Goal: Task Accomplishment & Management: Use online tool/utility

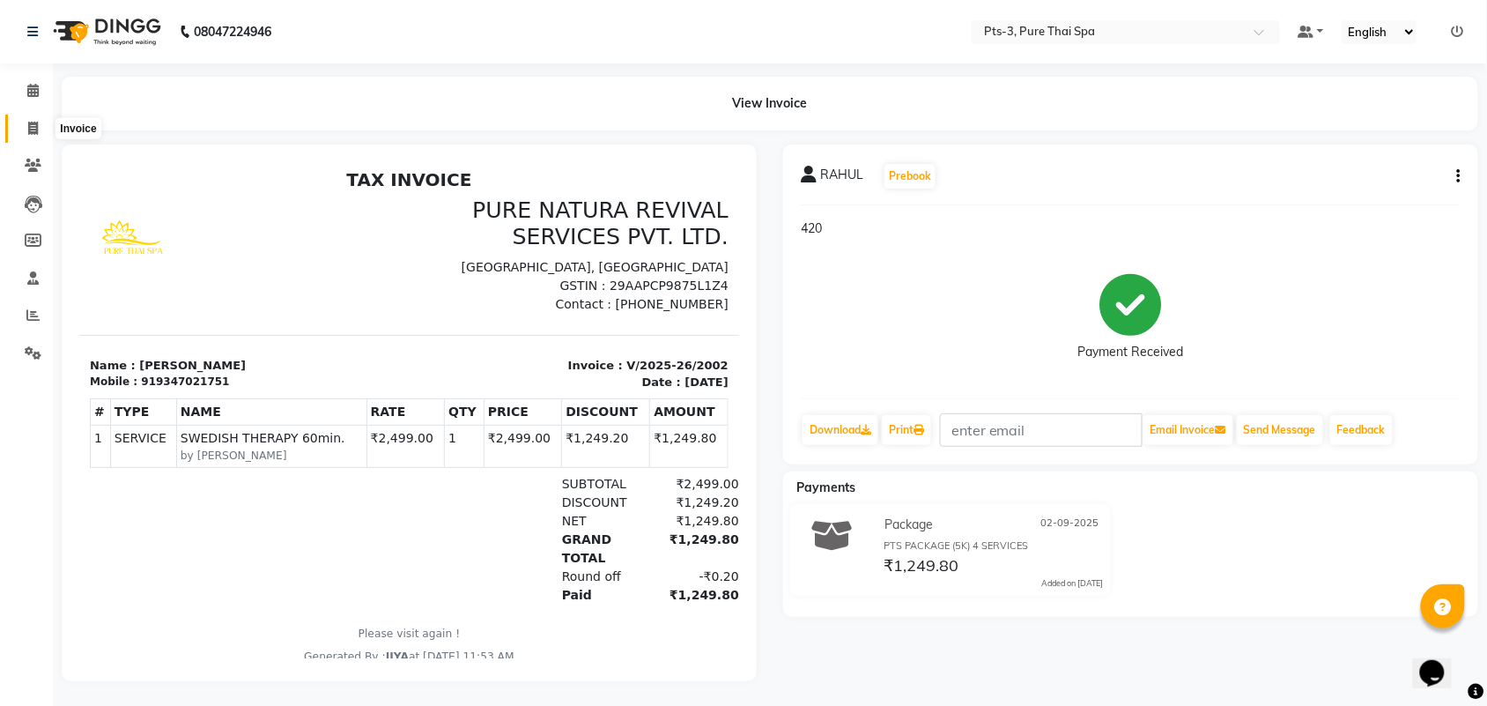
click at [29, 137] on span at bounding box center [33, 129] width 31 height 20
select select "service"
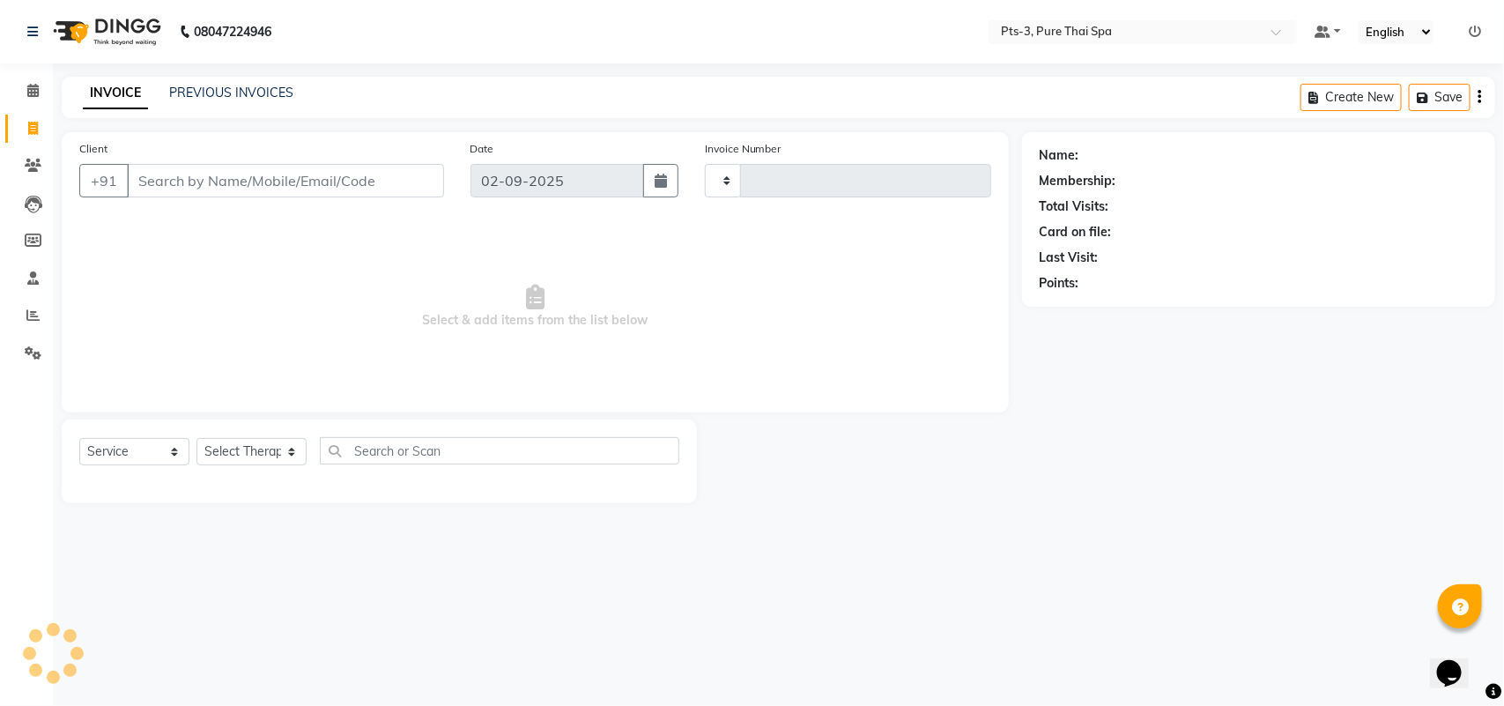
type input "2003"
select select "6461"
click at [282, 174] on input "Client" at bounding box center [285, 180] width 317 height 33
type input "9844217992"
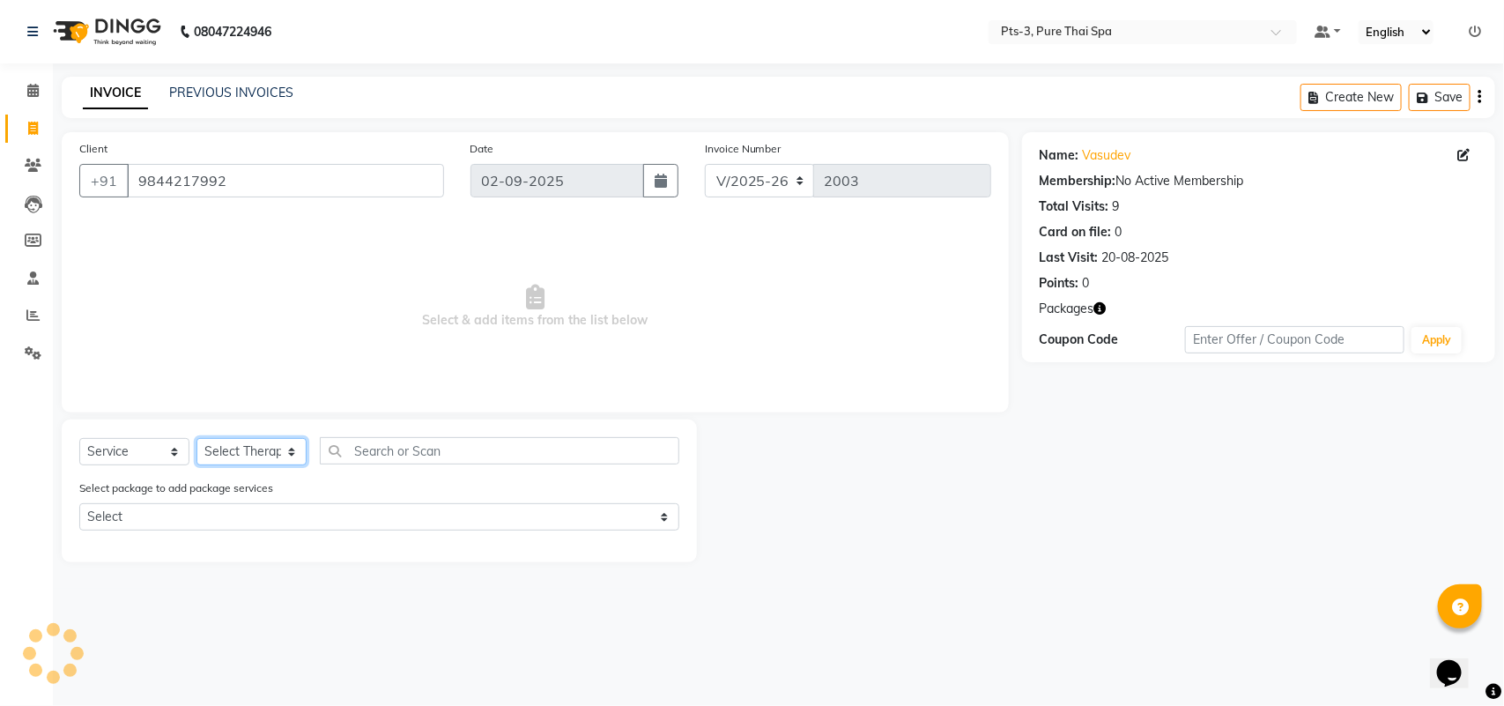
click at [245, 459] on select "Select Therapist [PERSON_NAME] AMMI ANYONE [PERSON_NAME] [PERSON_NAME] [PERSON_…" at bounding box center [251, 451] width 110 height 27
select select "73951"
click at [196, 438] on select "Select Therapist [PERSON_NAME] AMMI ANYONE [PERSON_NAME] [PERSON_NAME] [PERSON_…" at bounding box center [251, 451] width 110 height 27
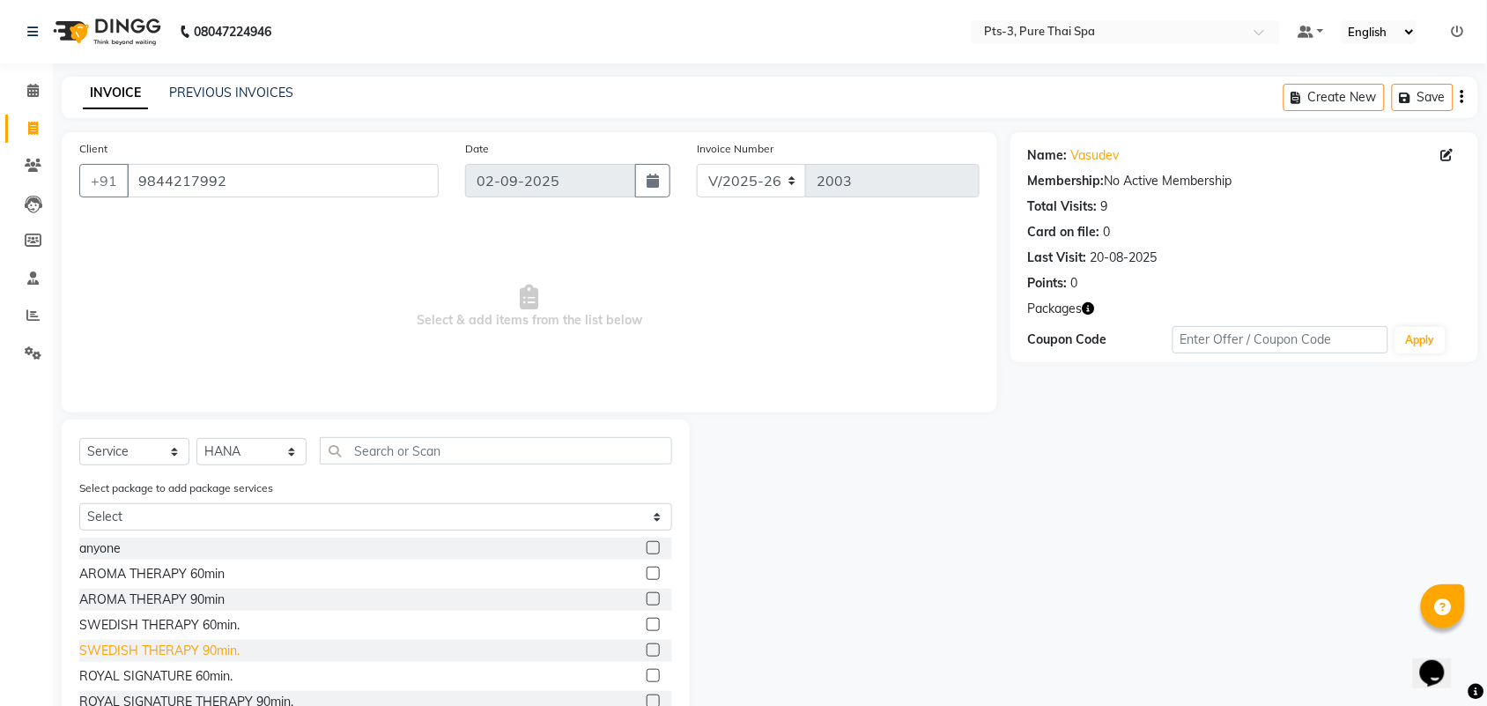
click at [225, 653] on div "SWEDISH THERAPY 90min." at bounding box center [159, 650] width 160 height 19
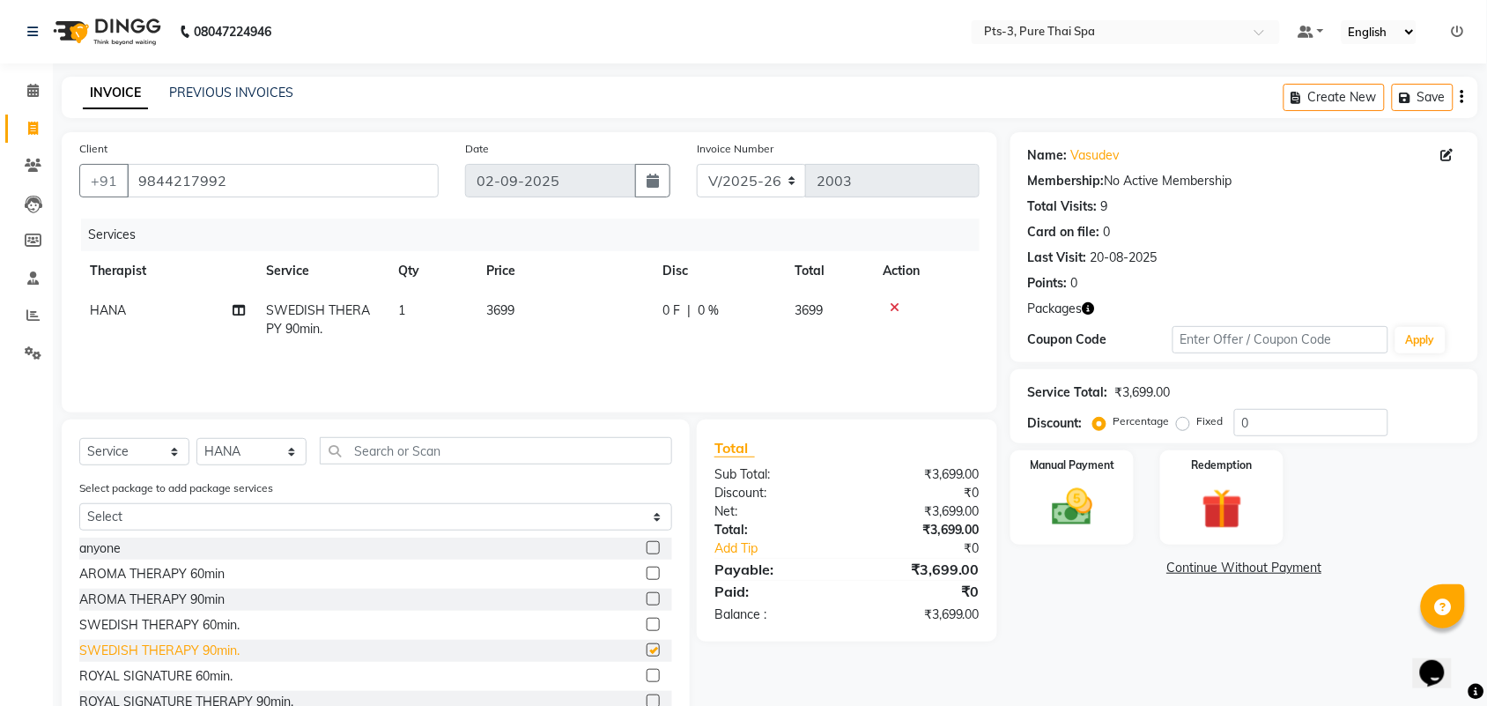
checkbox input "false"
click at [1235, 524] on img at bounding box center [1222, 509] width 69 height 53
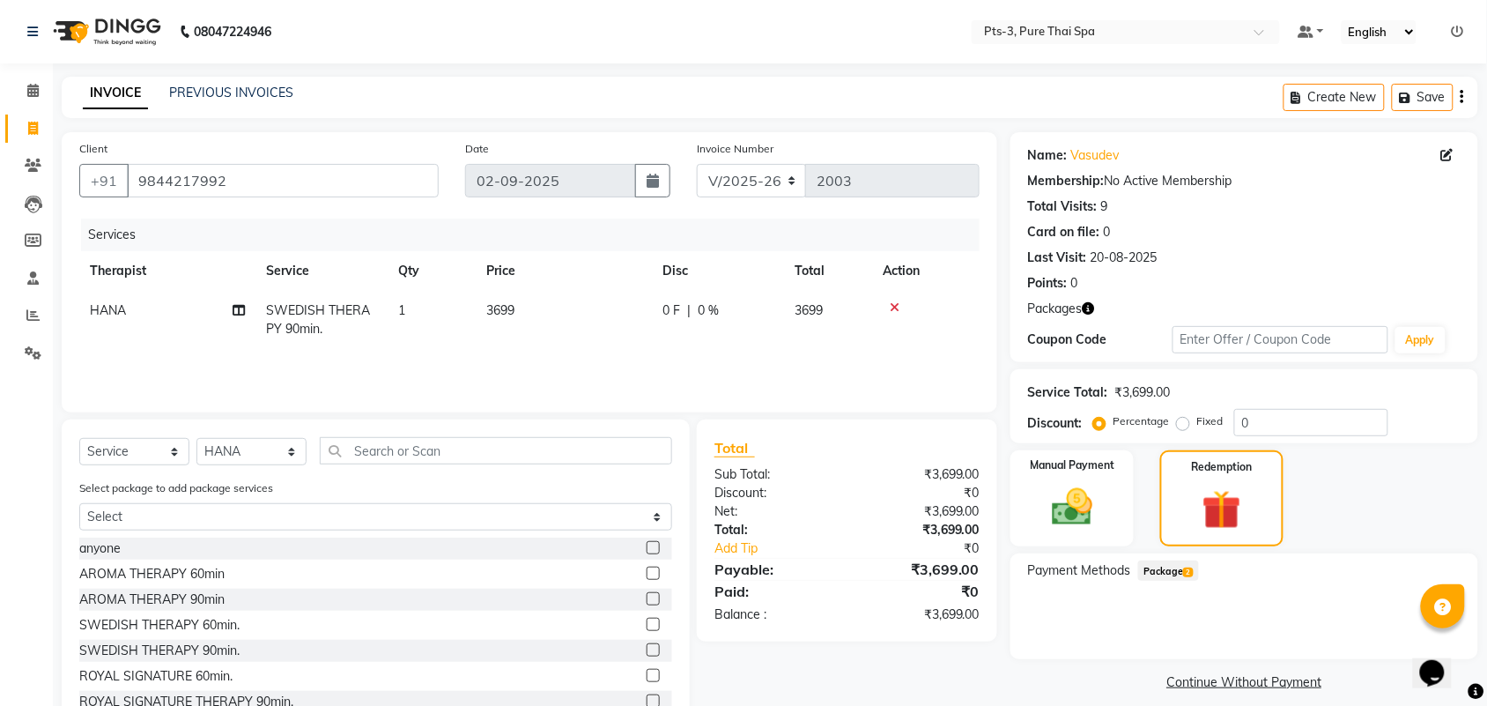
click at [1152, 574] on span "Package 2" at bounding box center [1168, 570] width 61 height 20
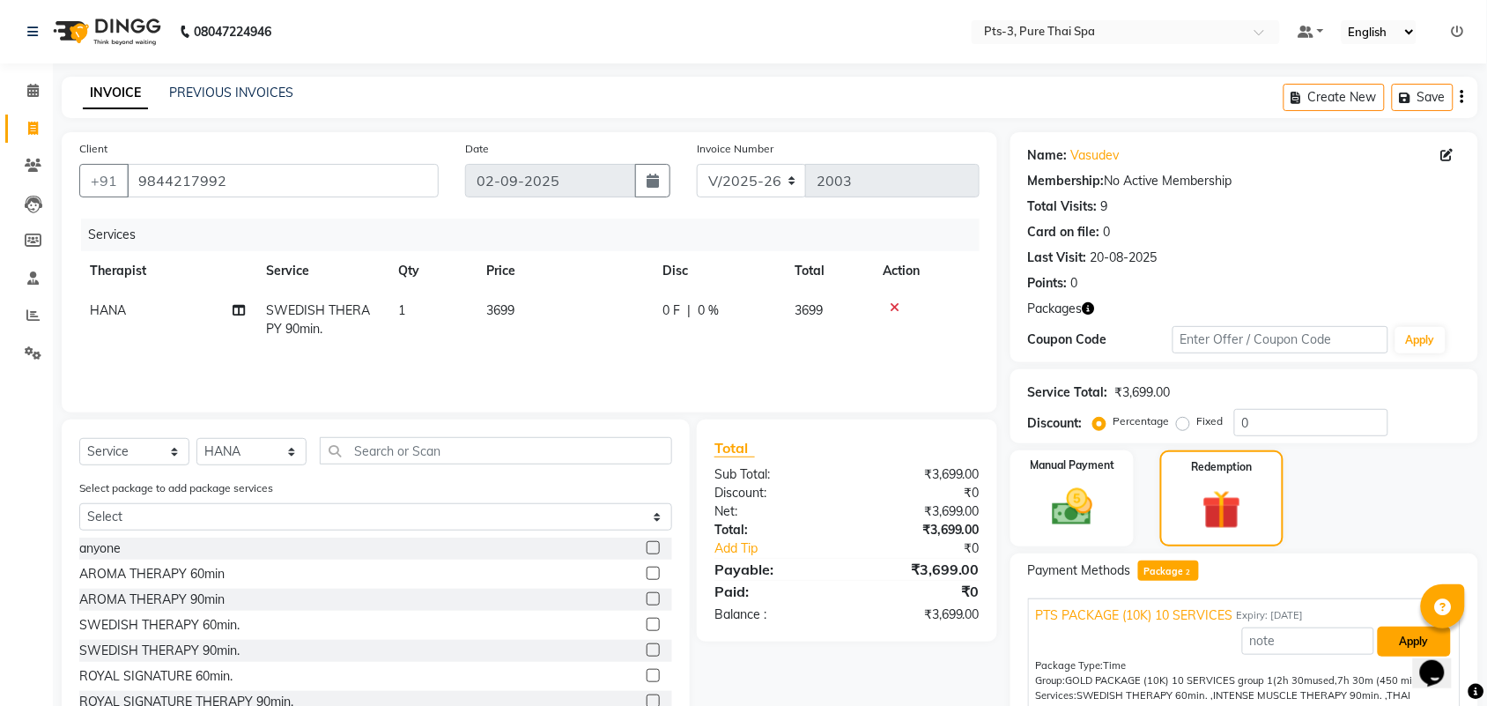
click at [1396, 639] on button "Apply" at bounding box center [1414, 641] width 73 height 30
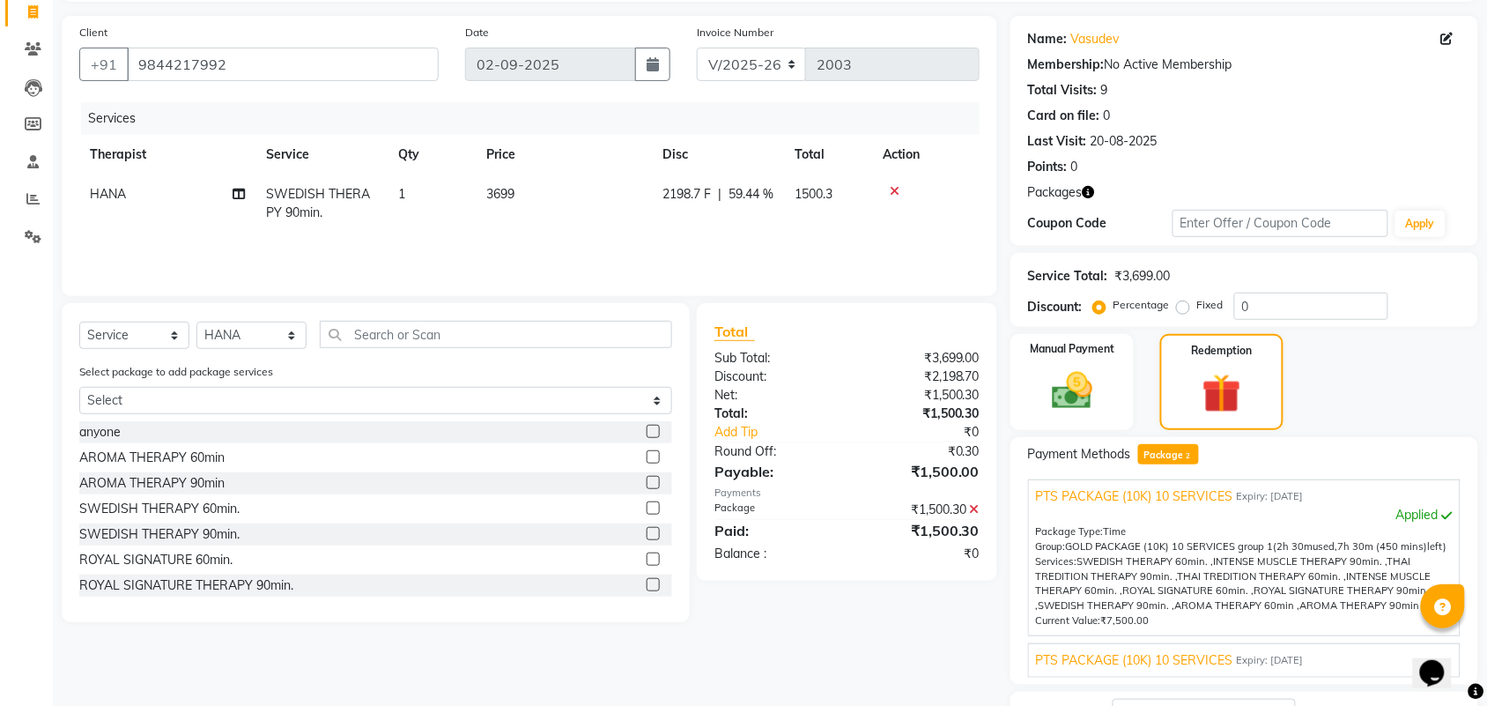
scroll to position [257, 0]
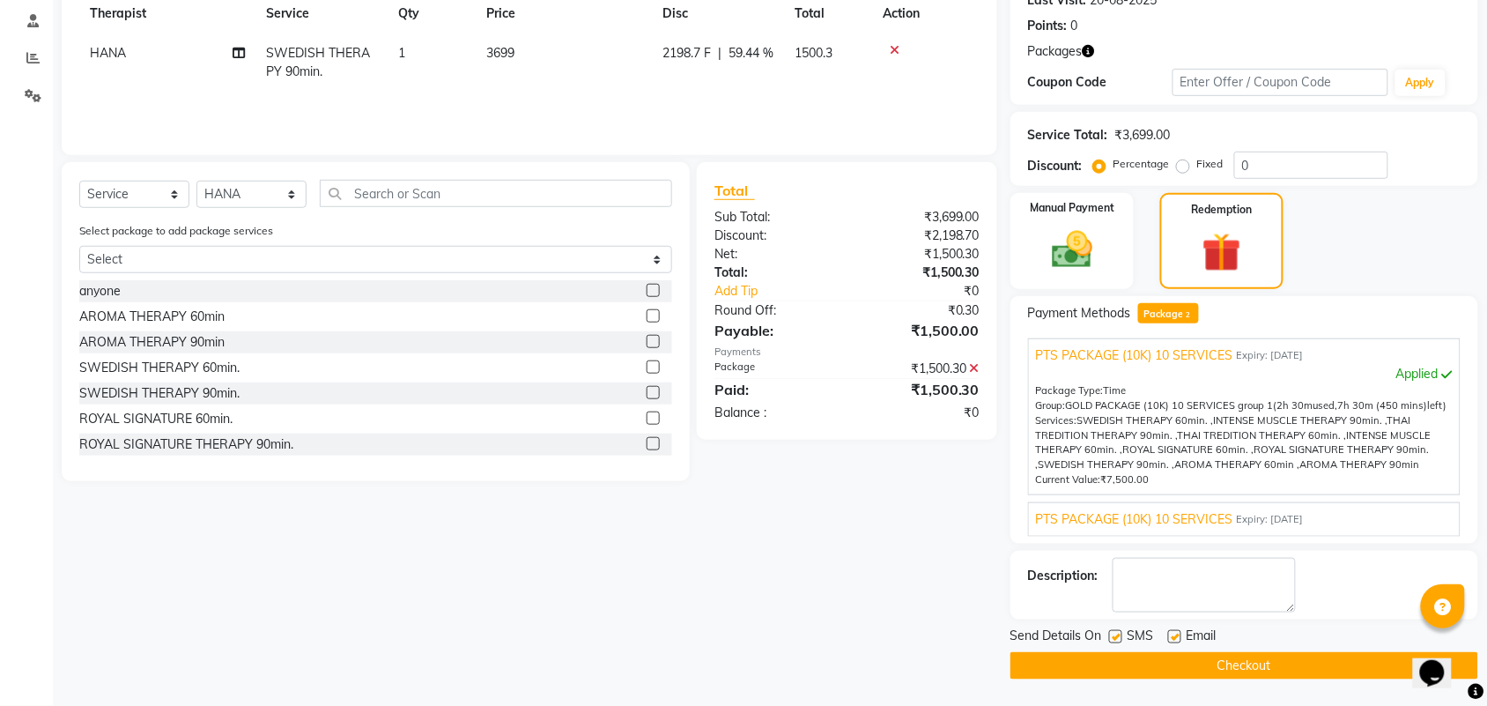
drag, startPoint x: 1110, startPoint y: 640, endPoint x: 1121, endPoint y: 645, distance: 12.3
click at [1111, 640] on label at bounding box center [1115, 636] width 13 height 13
click at [1111, 640] on input "checkbox" at bounding box center [1114, 637] width 11 height 11
checkbox input "false"
click at [1173, 639] on label at bounding box center [1174, 636] width 13 height 13
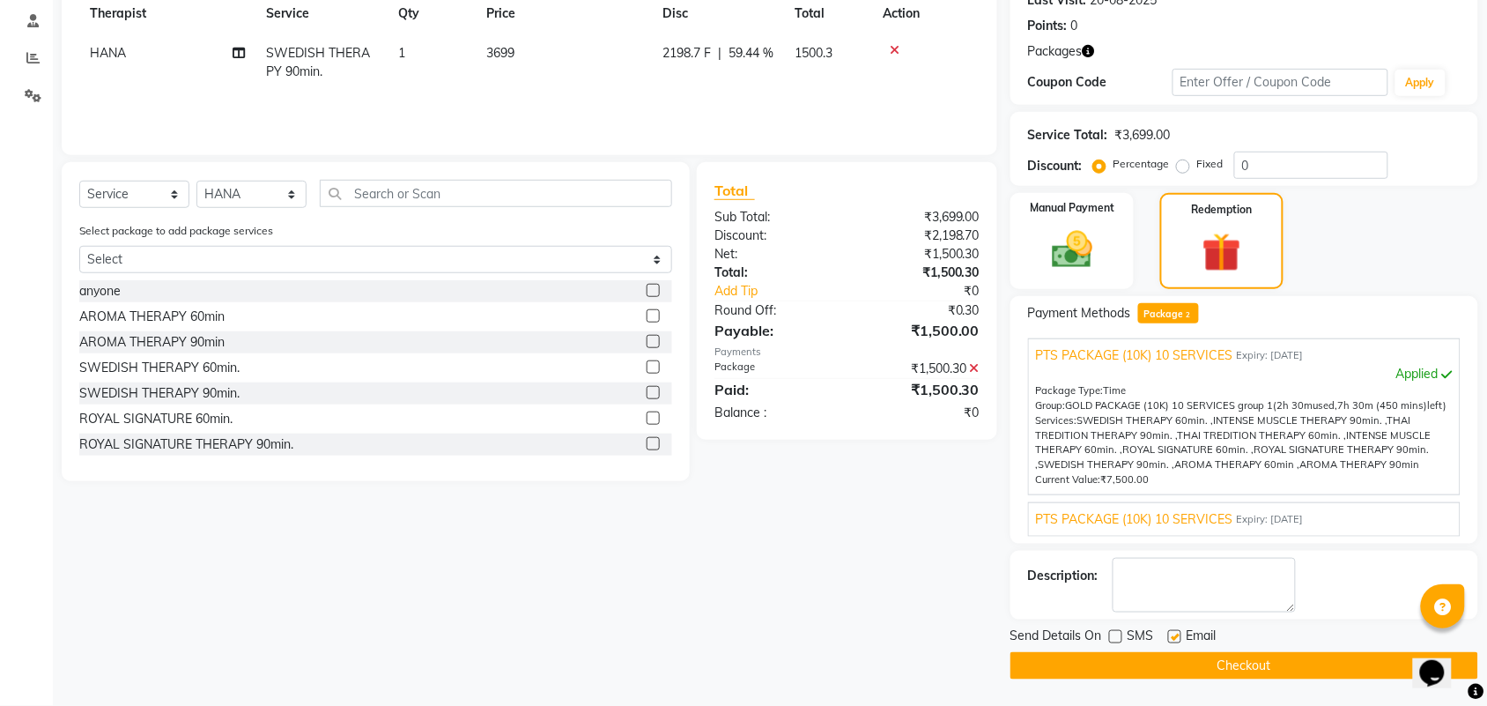
click at [1173, 639] on input "checkbox" at bounding box center [1173, 637] width 11 height 11
checkbox input "false"
click at [1191, 596] on textarea at bounding box center [1204, 585] width 183 height 55
type textarea "402"
click at [1302, 653] on button "Checkout" at bounding box center [1244, 665] width 468 height 27
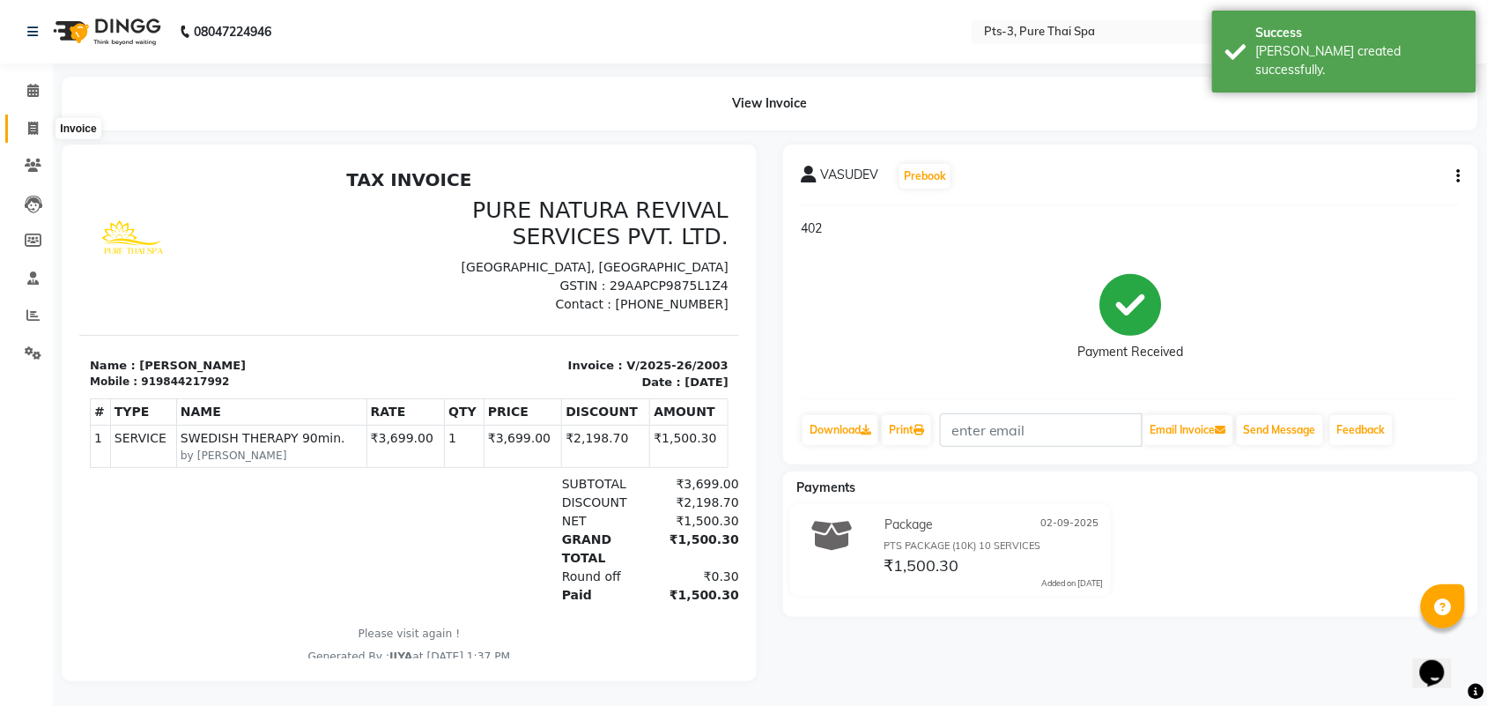
click at [25, 126] on span at bounding box center [33, 129] width 31 height 20
select select "service"
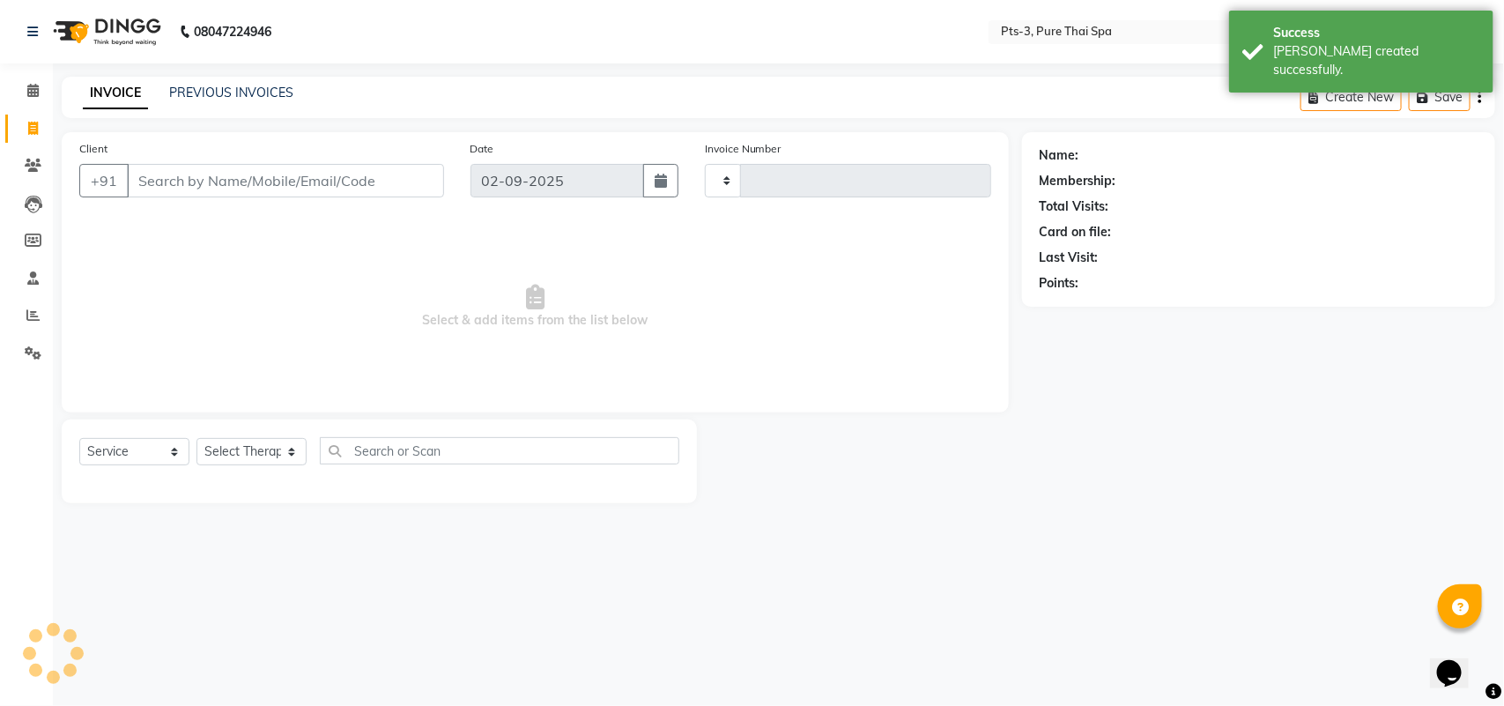
type input "2004"
select select "6461"
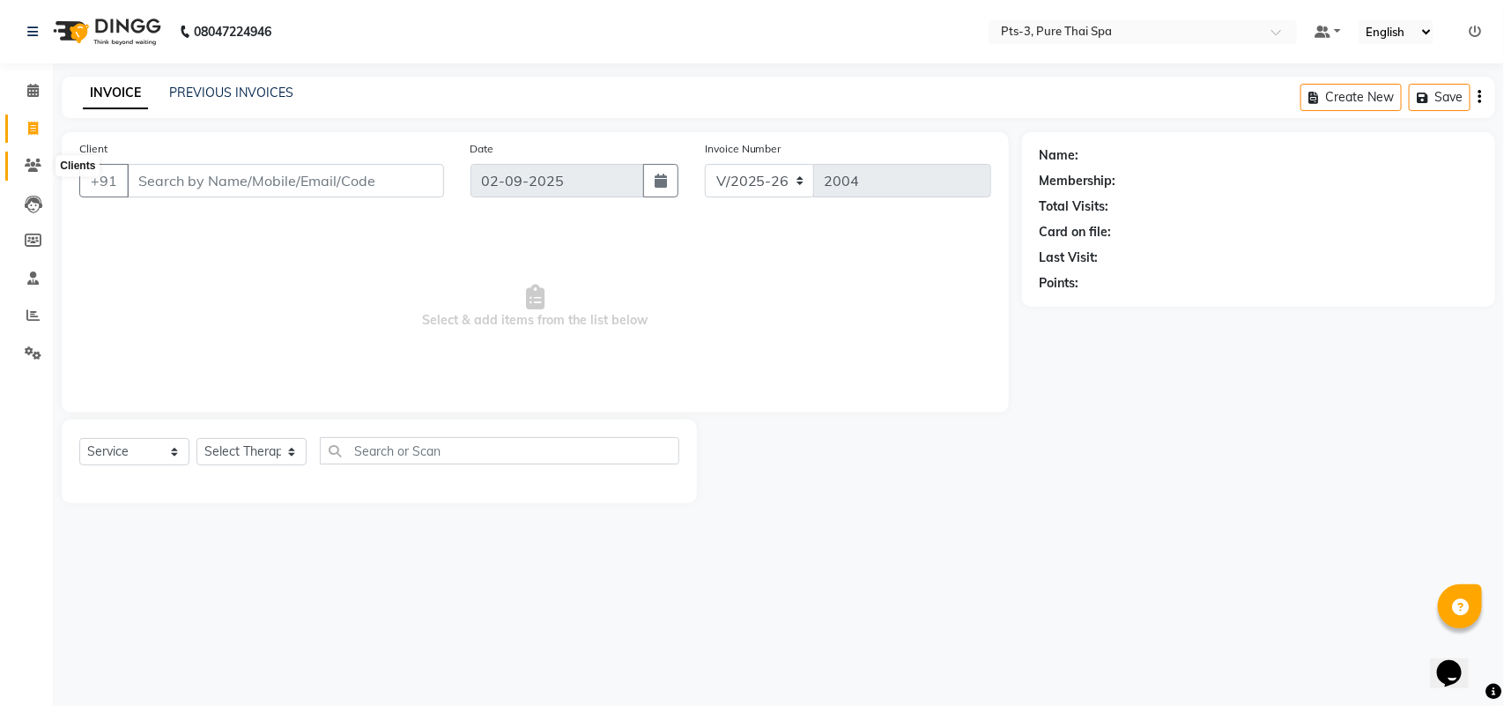
click at [23, 173] on span at bounding box center [33, 166] width 31 height 20
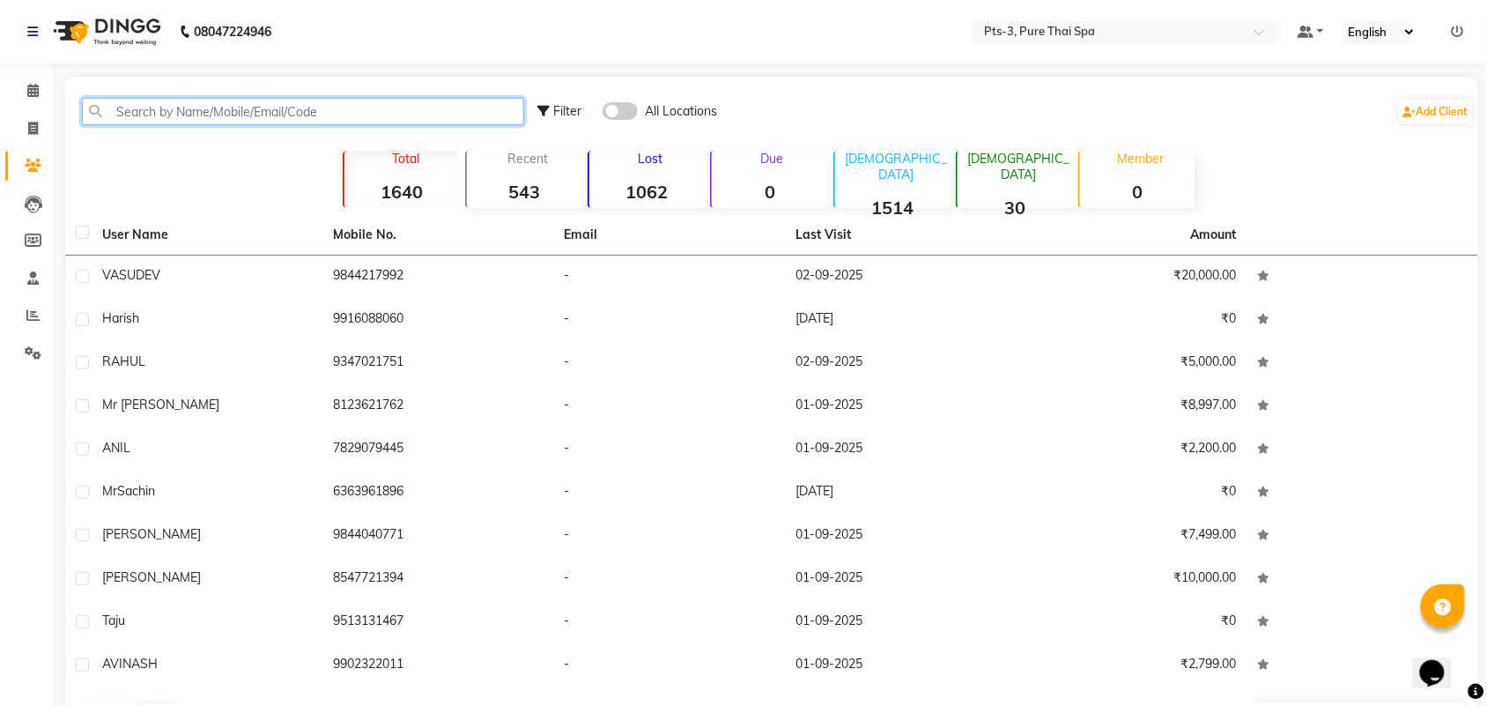
click at [282, 111] on input "text" at bounding box center [303, 111] width 442 height 27
paste input "9844217992"
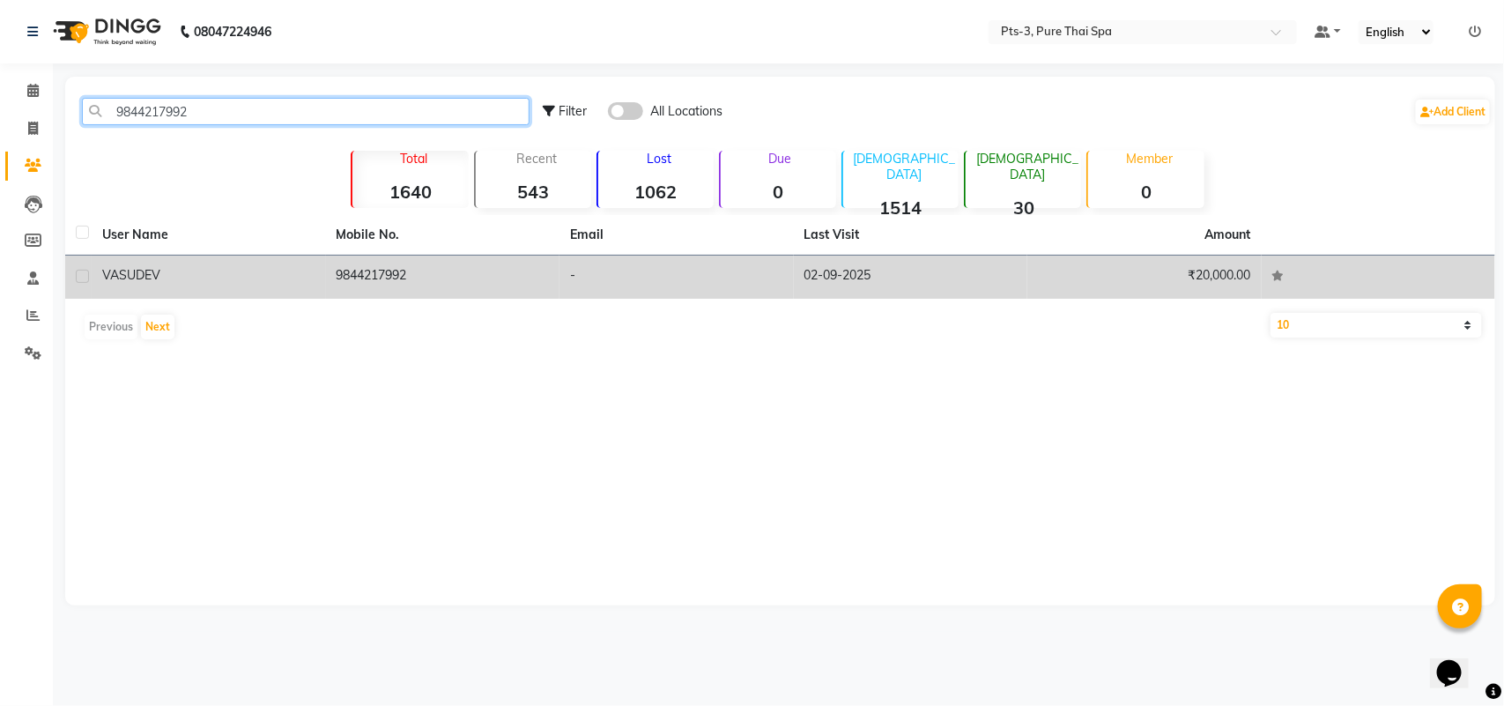
type input "9844217992"
click at [424, 266] on td "9844217992" at bounding box center [443, 276] width 234 height 43
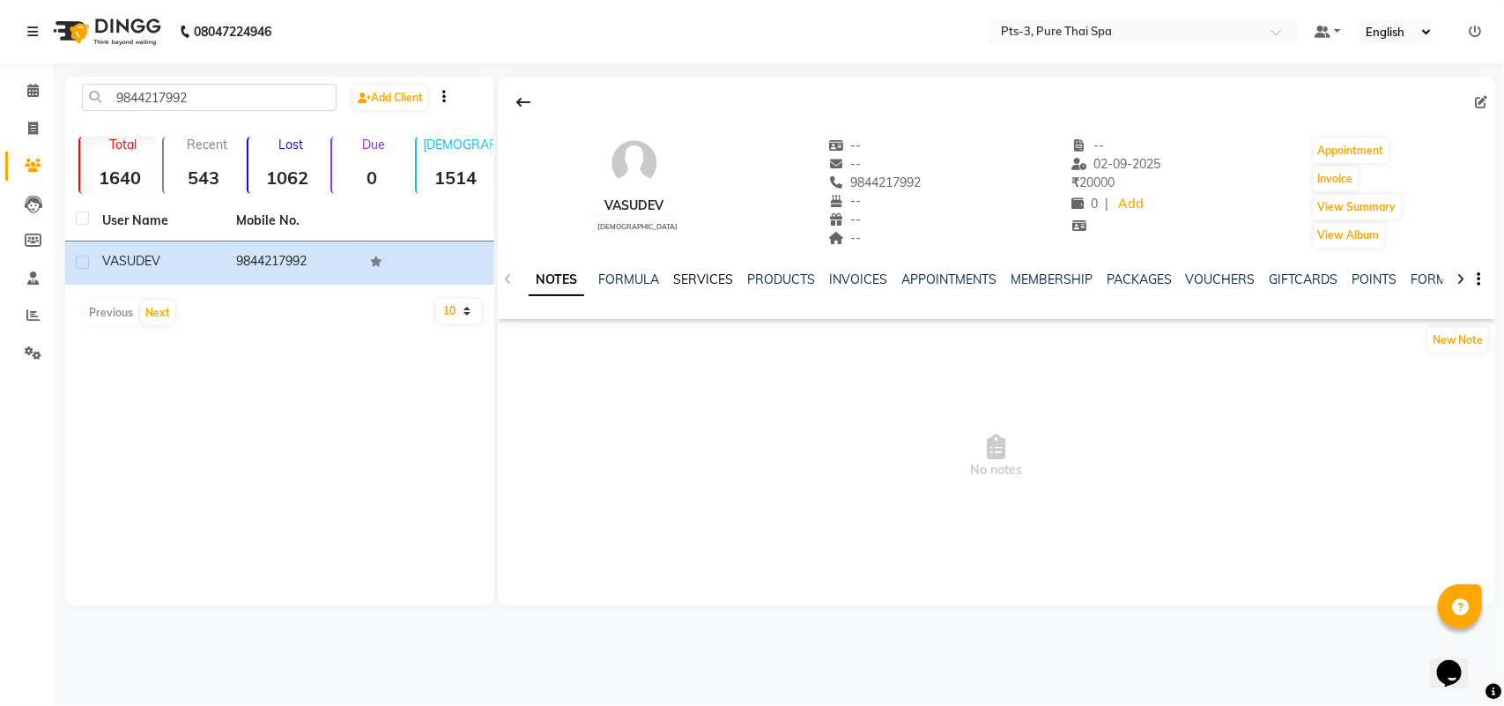
click at [707, 280] on link "SERVICES" at bounding box center [703, 279] width 60 height 16
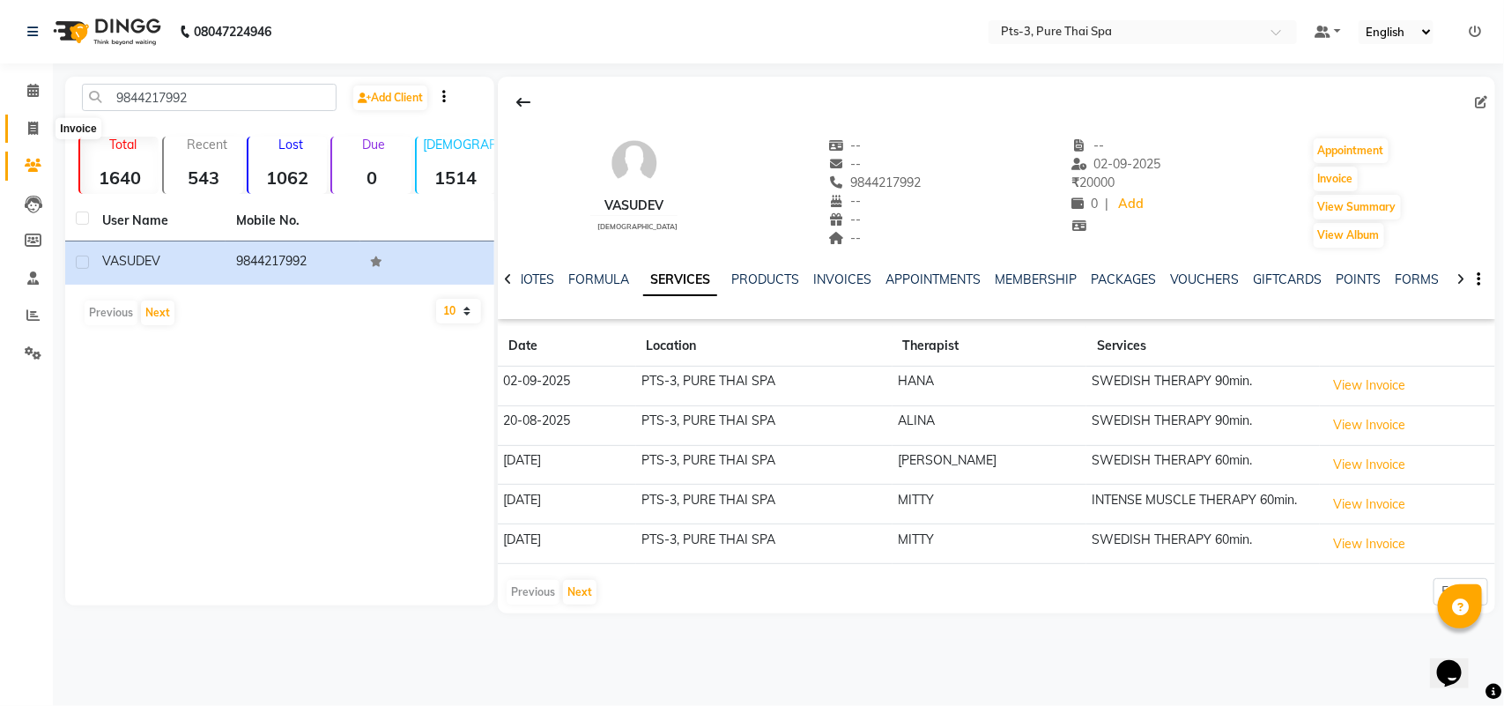
click at [31, 134] on icon at bounding box center [33, 128] width 10 height 13
select select "service"
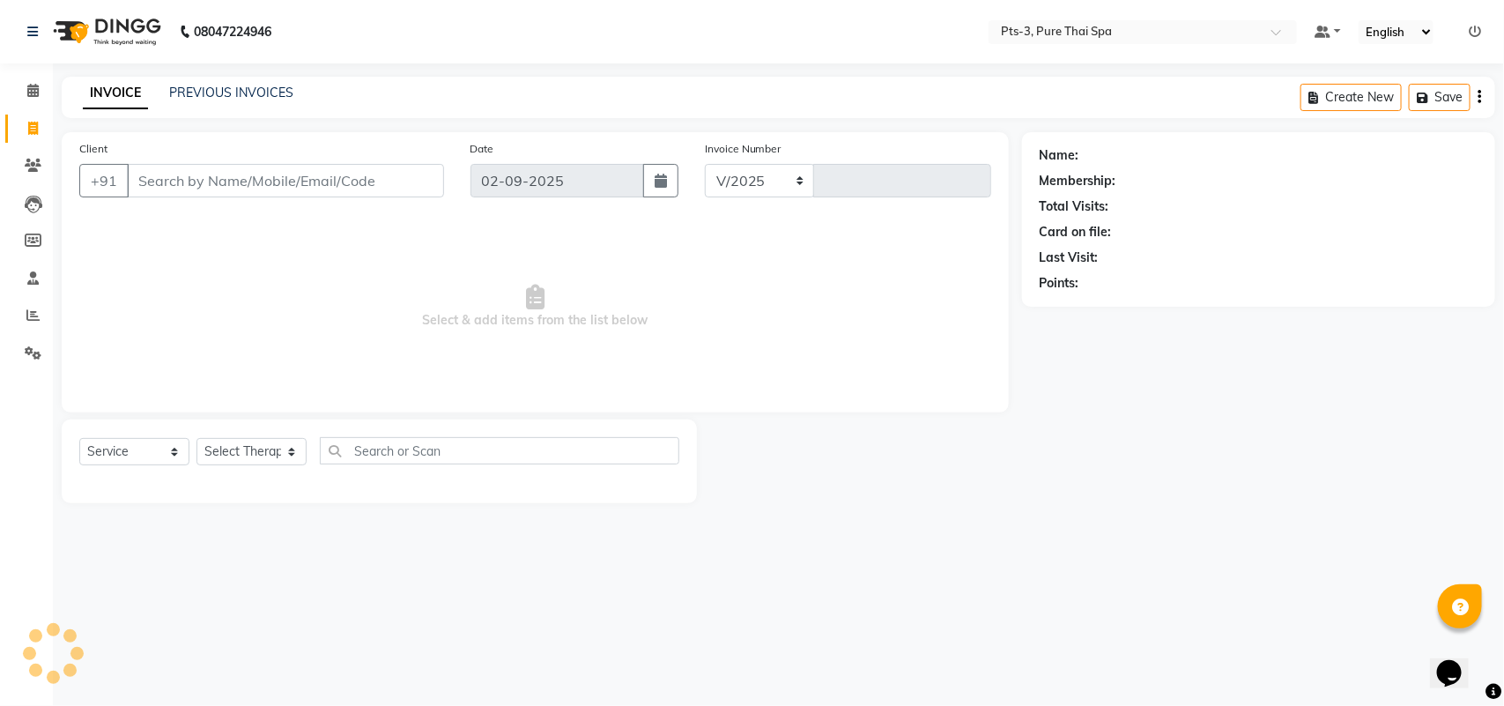
select select "6461"
type input "2004"
click at [230, 94] on link "PREVIOUS INVOICES" at bounding box center [231, 93] width 124 height 16
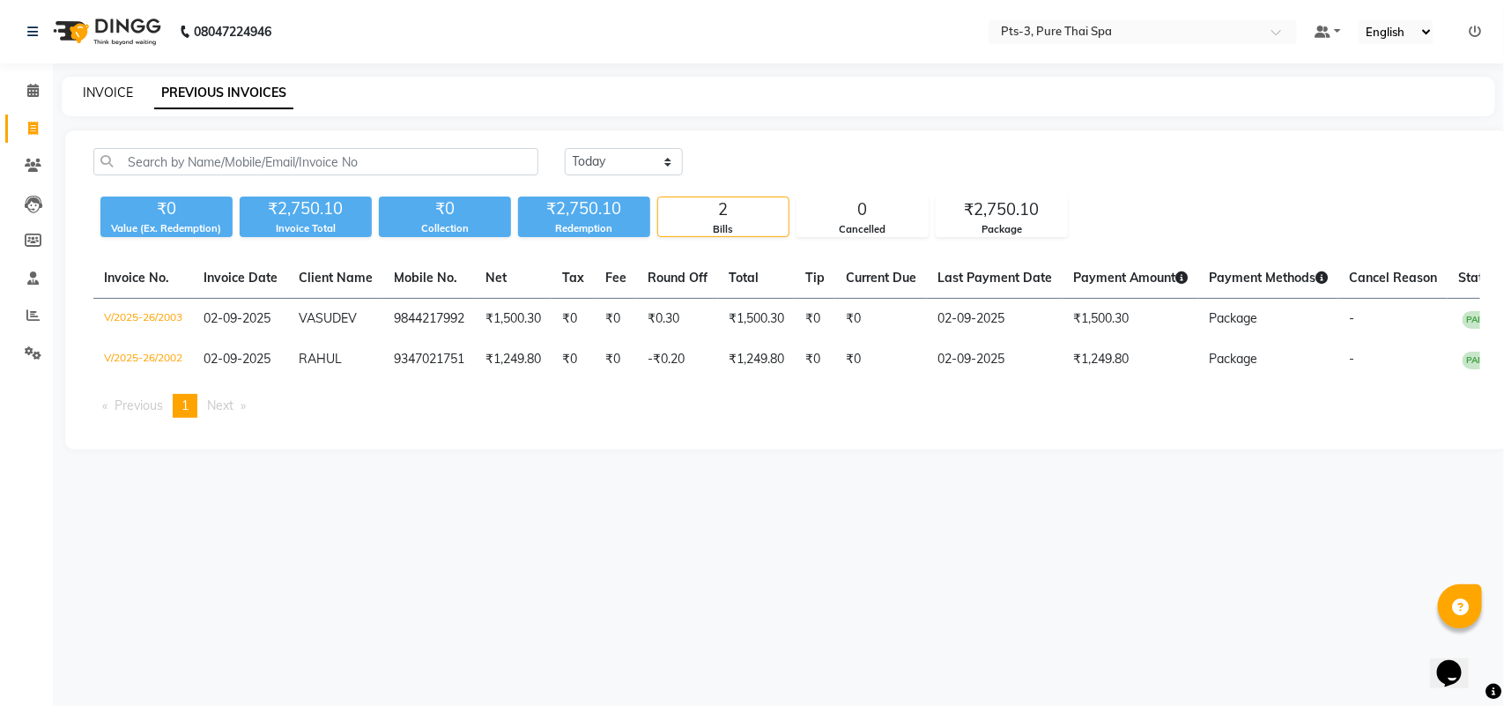
click at [129, 85] on link "INVOICE" at bounding box center [108, 93] width 50 height 16
select select "6461"
select select "service"
